Goal: Task Accomplishment & Management: Manage account settings

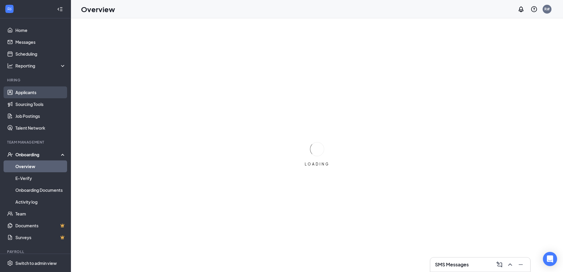
click at [36, 93] on link "Applicants" at bounding box center [40, 92] width 51 height 12
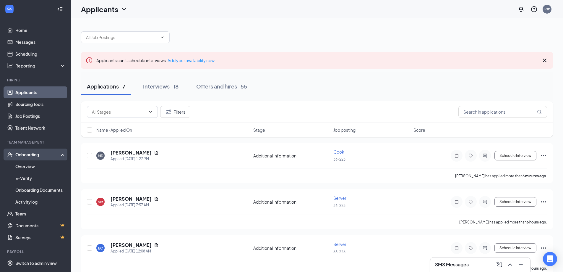
click at [28, 153] on div "Onboarding" at bounding box center [37, 154] width 45 height 6
click at [30, 153] on div "Onboarding" at bounding box center [37, 154] width 45 height 6
click at [28, 166] on link "Overview" at bounding box center [40, 166] width 51 height 12
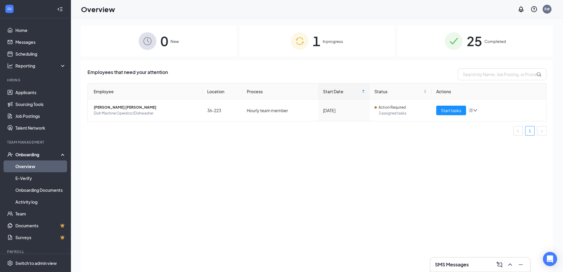
click at [469, 39] on span "25" at bounding box center [473, 41] width 15 height 20
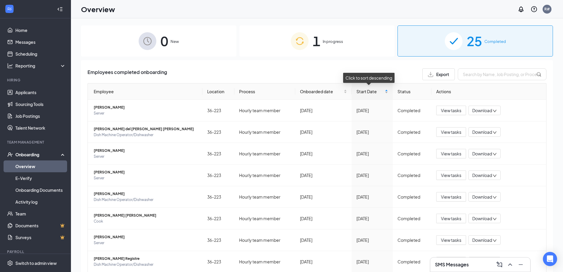
click at [372, 92] on span "Start Date" at bounding box center [369, 91] width 27 height 6
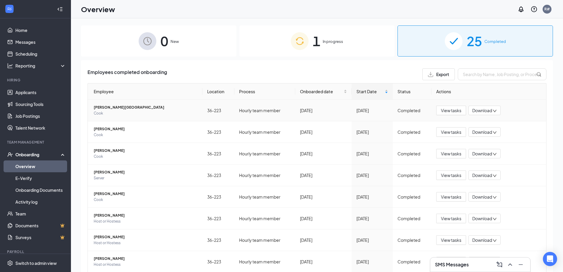
click at [117, 107] on span "[PERSON_NAME][GEOGRAPHIC_DATA]" at bounding box center [146, 107] width 104 height 6
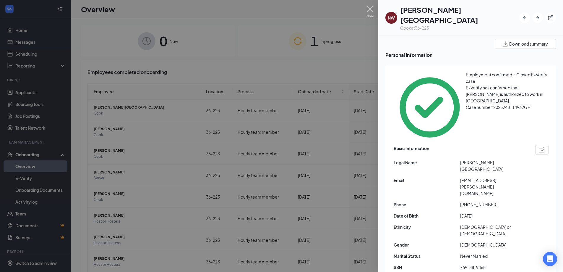
scroll to position [30, 0]
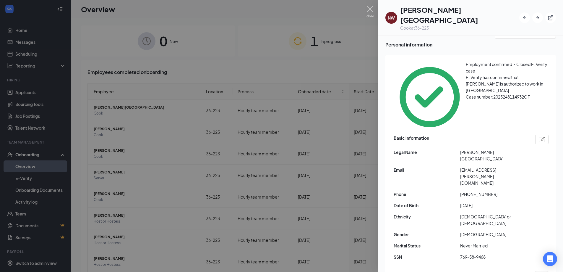
drag, startPoint x: 493, startPoint y: 216, endPoint x: 383, endPoint y: 214, distance: 109.9
copy span "[STREET_ADDRESS]"
